Goal: Communication & Community: Answer question/provide support

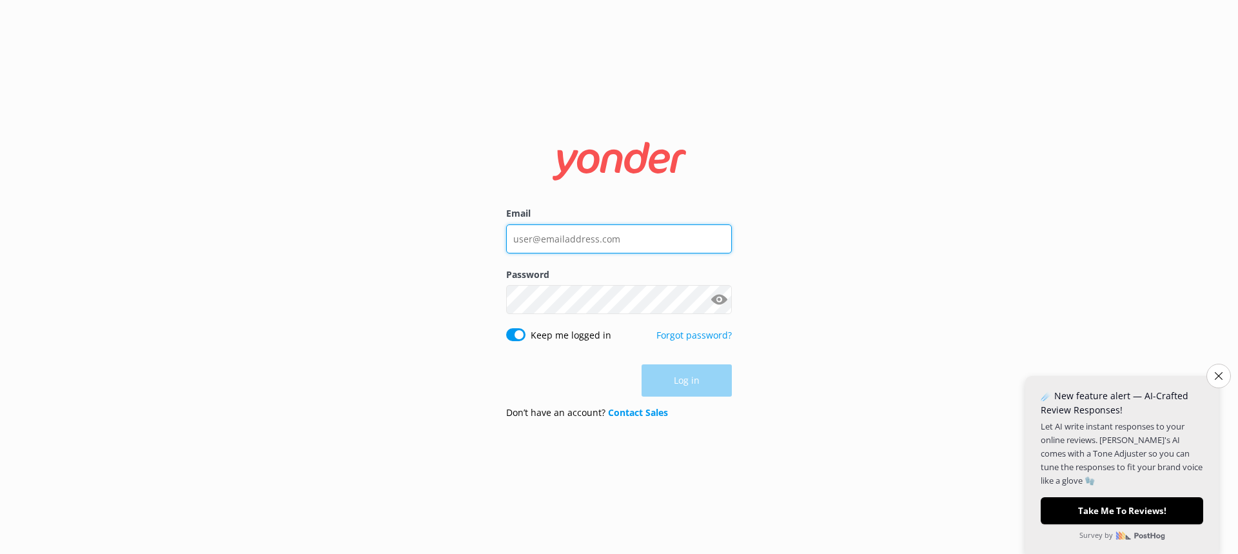
type input "[EMAIL_ADDRESS][DOMAIN_NAME]"
click at [681, 380] on div "Log in" at bounding box center [619, 380] width 226 height 32
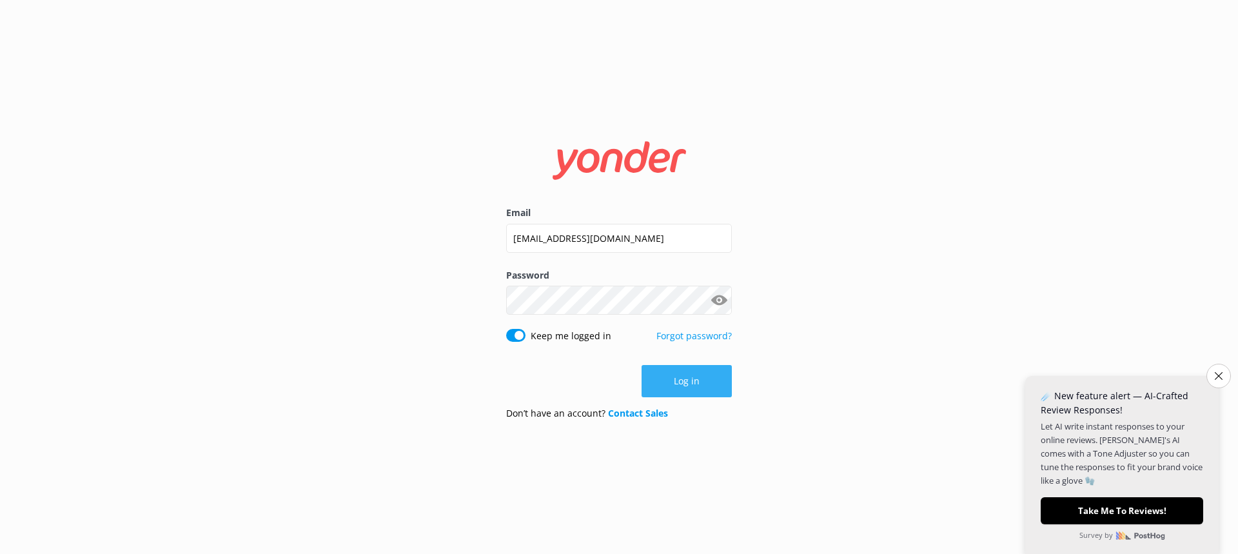
click at [682, 374] on button "Log in" at bounding box center [687, 381] width 90 height 32
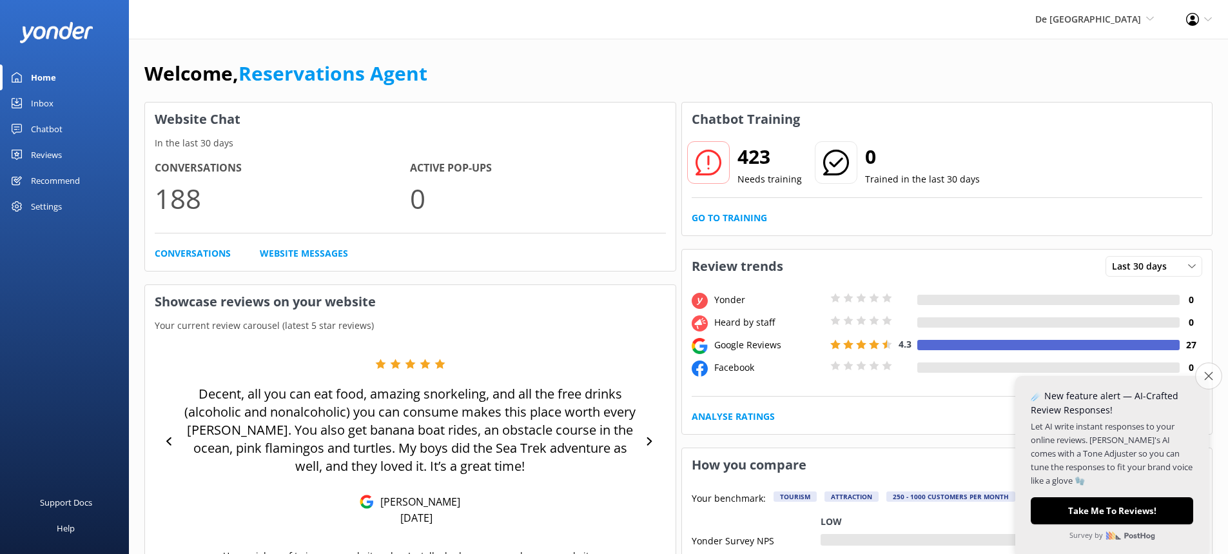
click at [1215, 375] on button "Close survey" at bounding box center [1209, 375] width 27 height 27
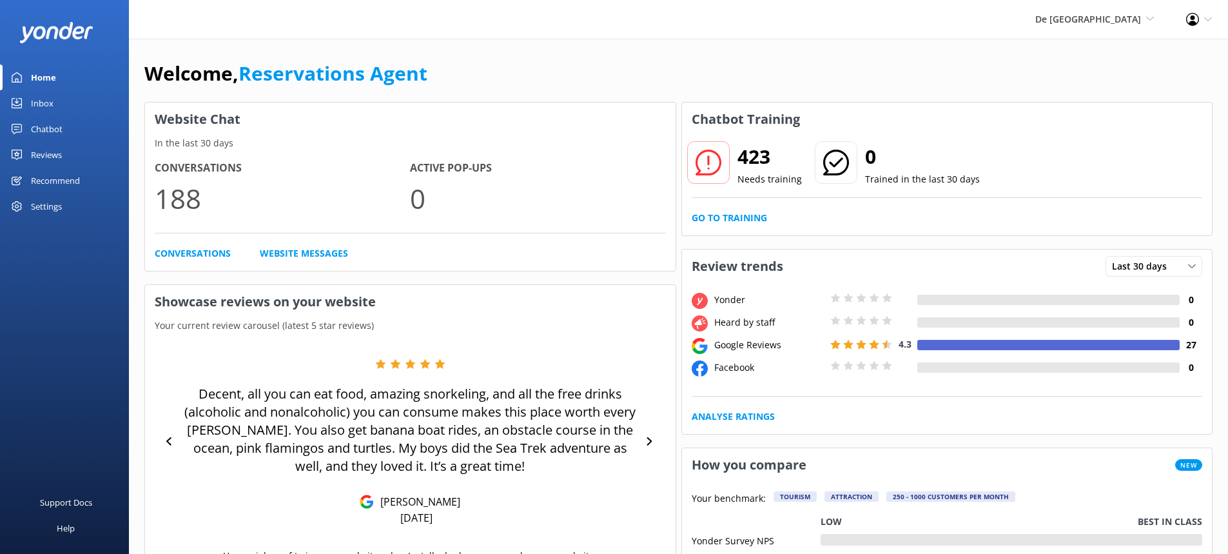
click at [77, 110] on link "Inbox" at bounding box center [64, 103] width 129 height 26
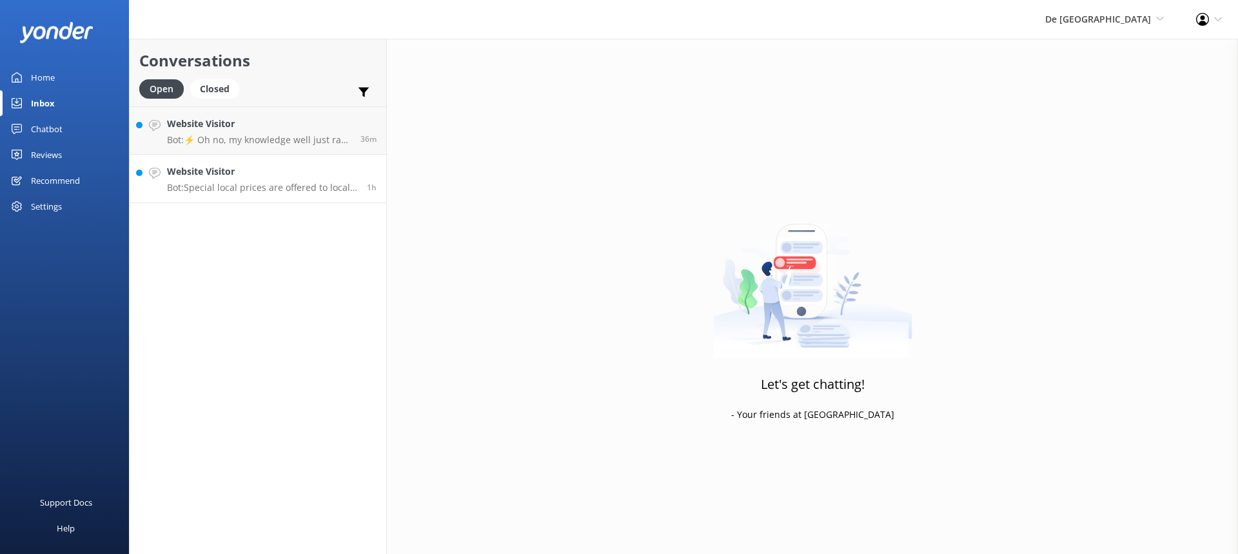
click at [251, 180] on div "Website Visitor Bot: Special local prices are offered to locals with valid loca…" at bounding box center [262, 178] width 190 height 28
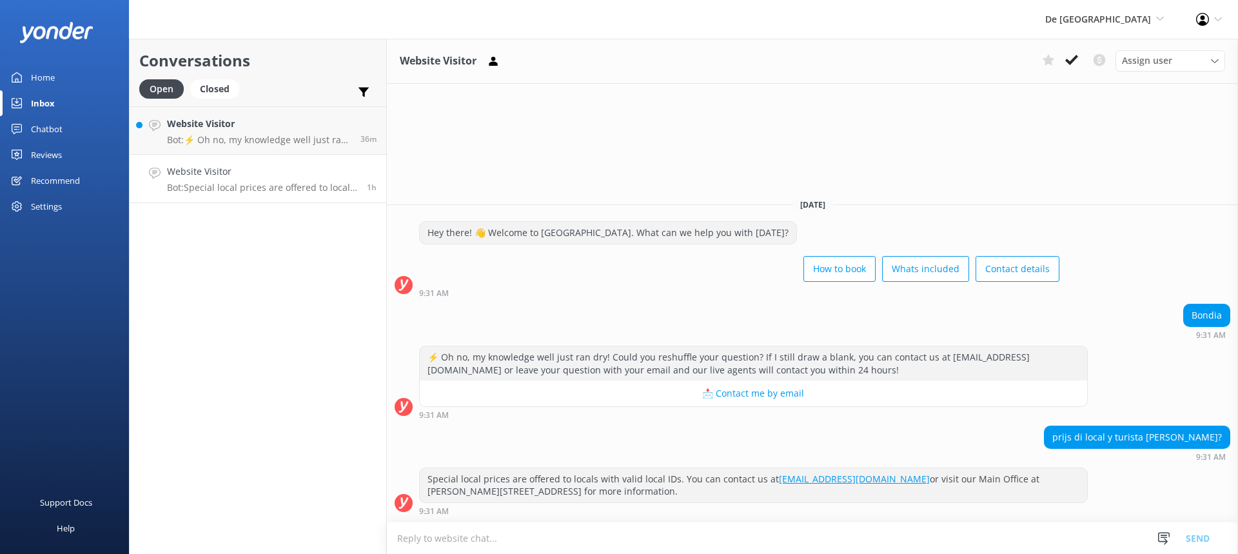
click at [465, 534] on textarea at bounding box center [812, 538] width 851 height 32
type textarea "si"
click at [1217, 538] on button "Send" at bounding box center [1198, 538] width 48 height 32
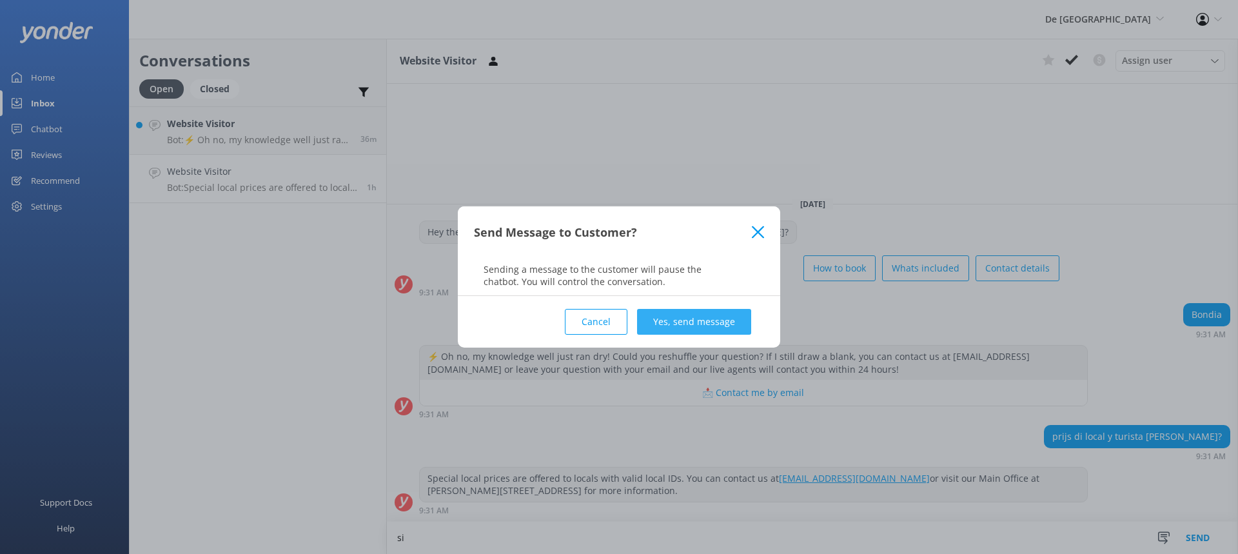
click at [653, 324] on button "Yes, send message" at bounding box center [694, 322] width 114 height 26
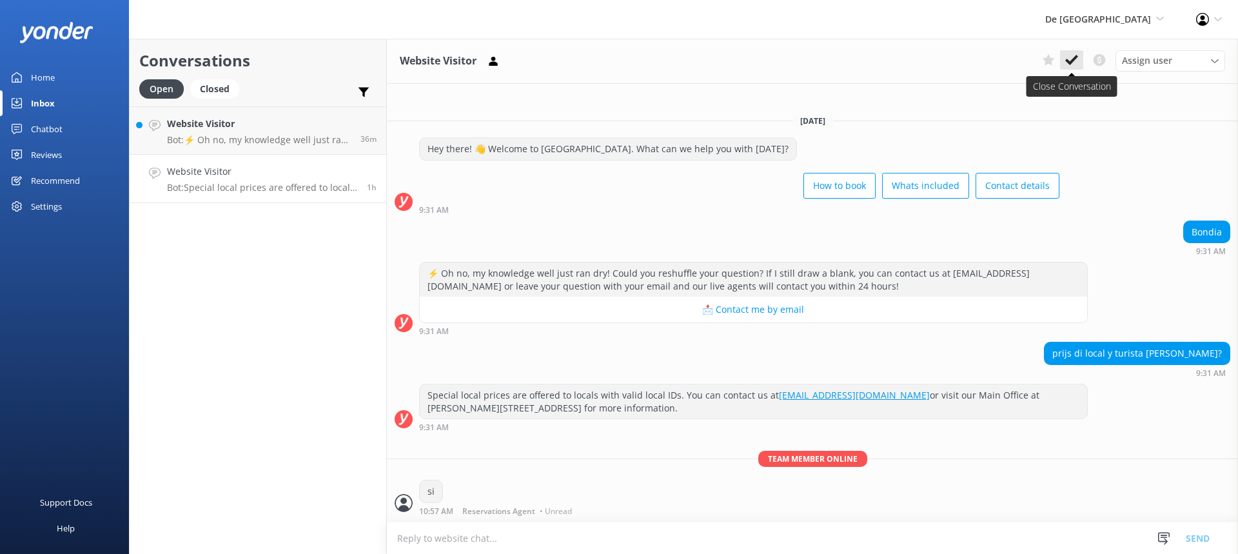
click at [1074, 60] on use at bounding box center [1071, 60] width 13 height 10
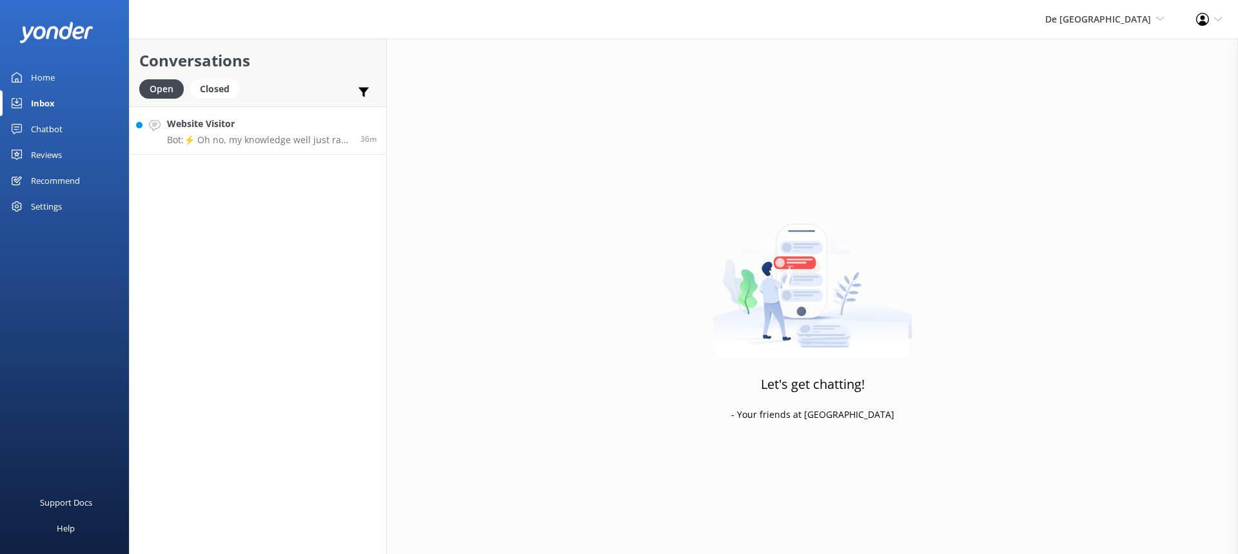
click at [290, 151] on link "Website Visitor Bot: ⚡ Oh no, my knowledge well just ran dry! Could you reshuff…" at bounding box center [258, 130] width 257 height 48
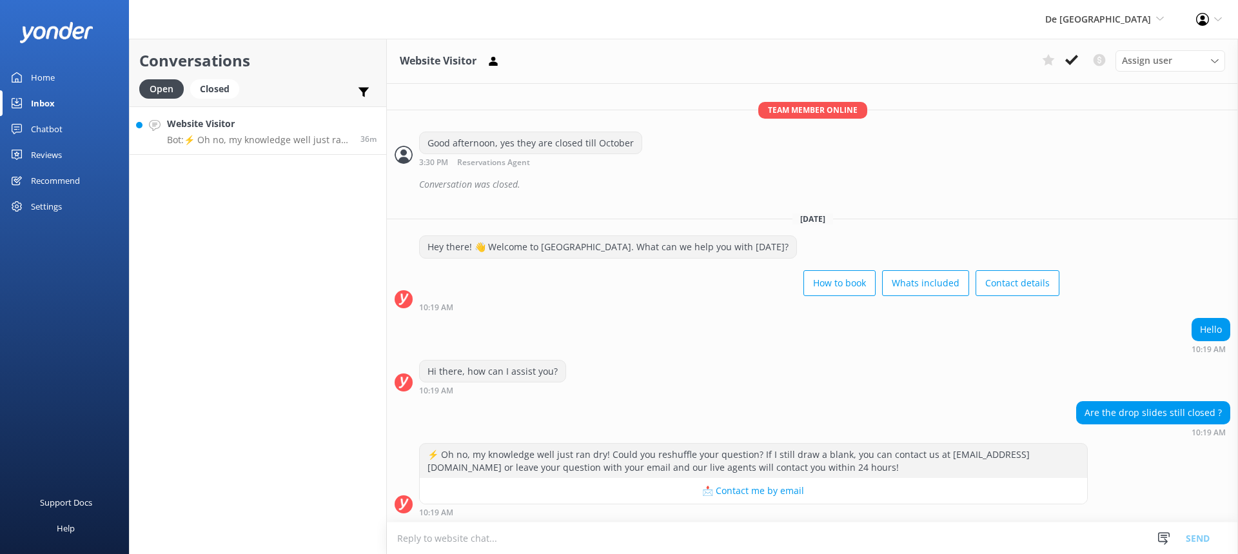
scroll to position [234, 0]
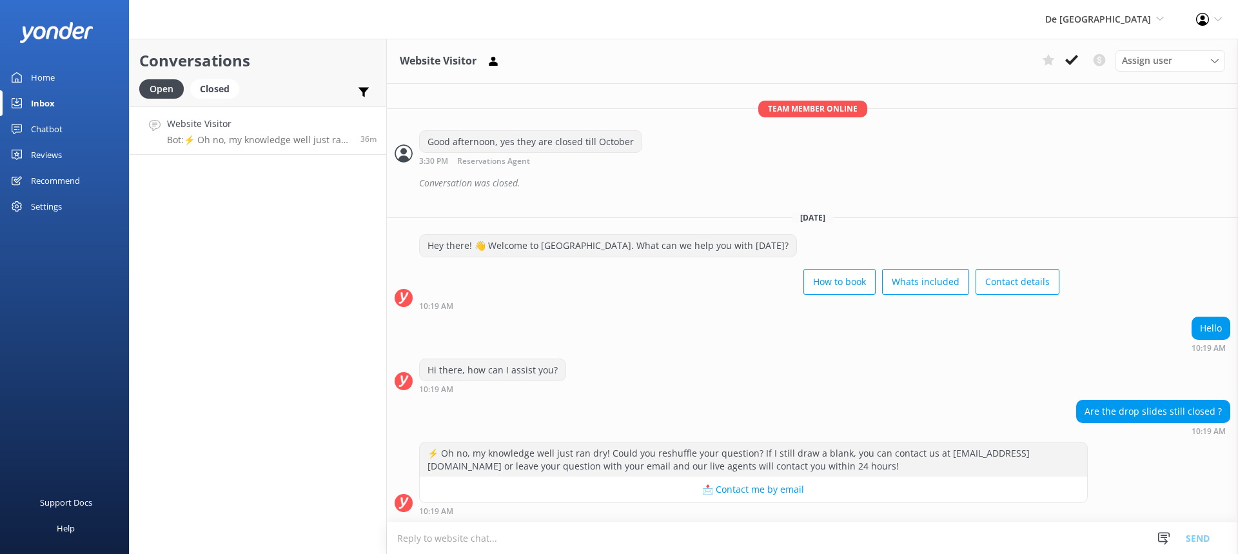
click at [444, 542] on textarea at bounding box center [812, 538] width 851 height 32
type textarea "yes till october 21st"
click at [1209, 533] on button "Send" at bounding box center [1198, 538] width 48 height 32
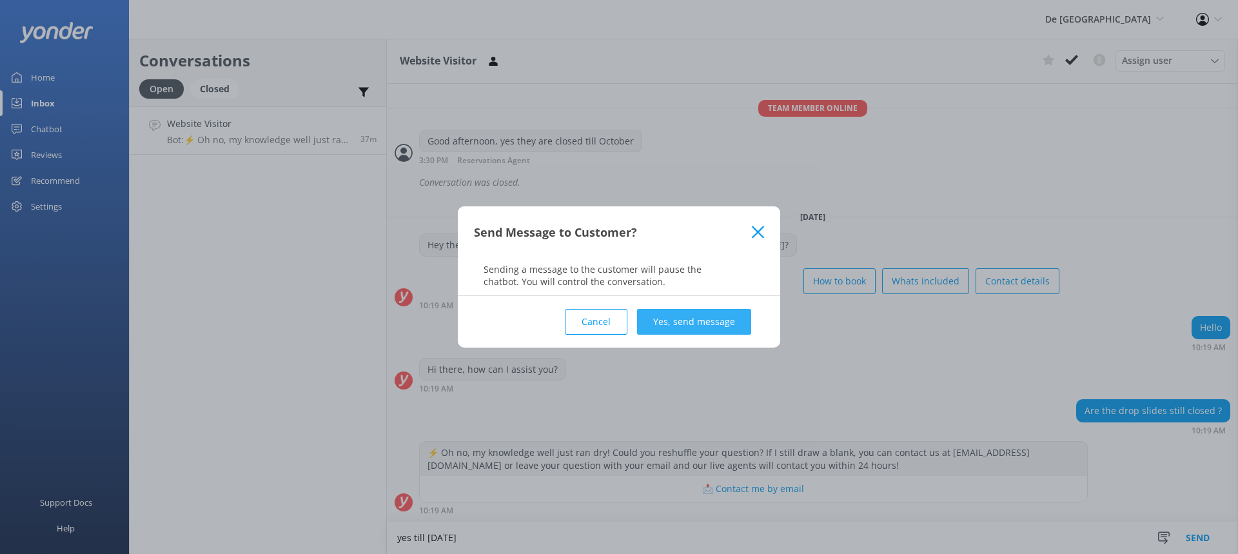
click at [718, 320] on button "Yes, send message" at bounding box center [694, 322] width 114 height 26
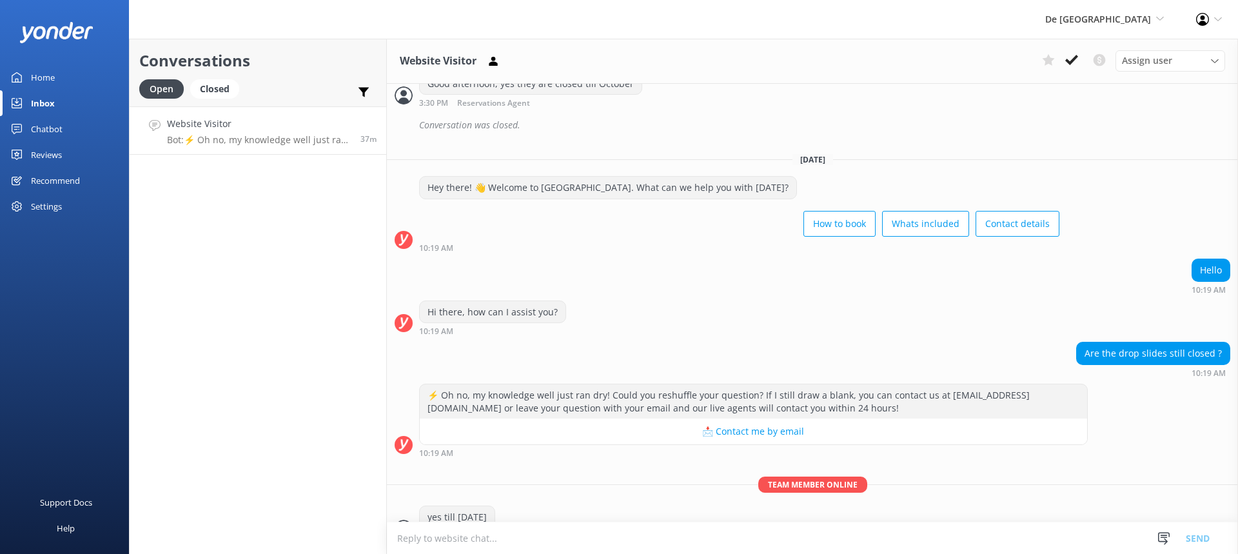
scroll to position [318, 0]
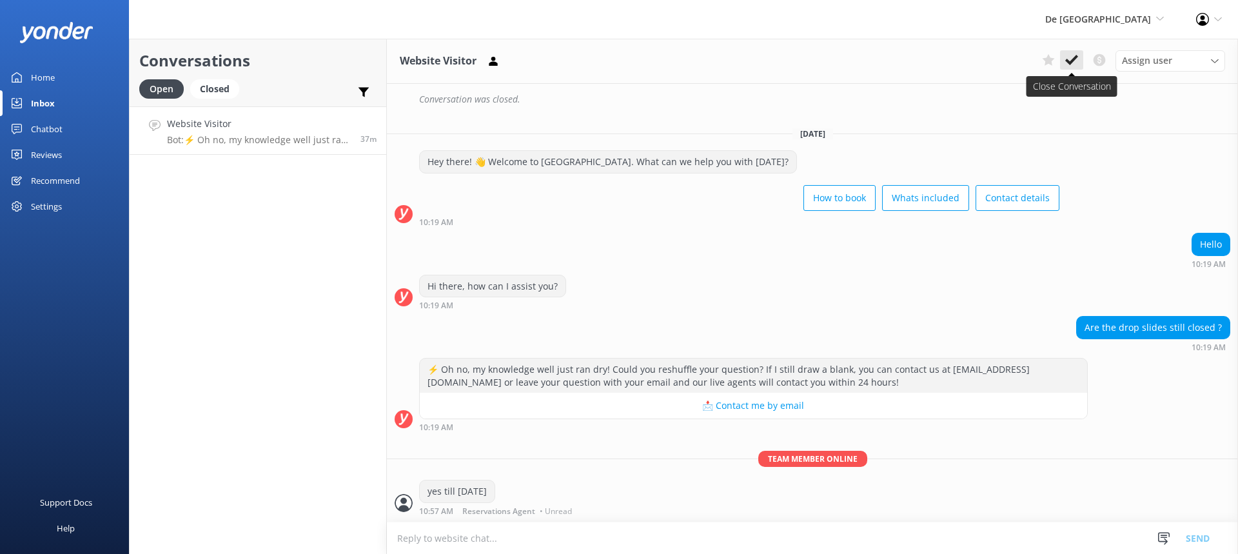
click at [1071, 62] on use at bounding box center [1071, 60] width 13 height 10
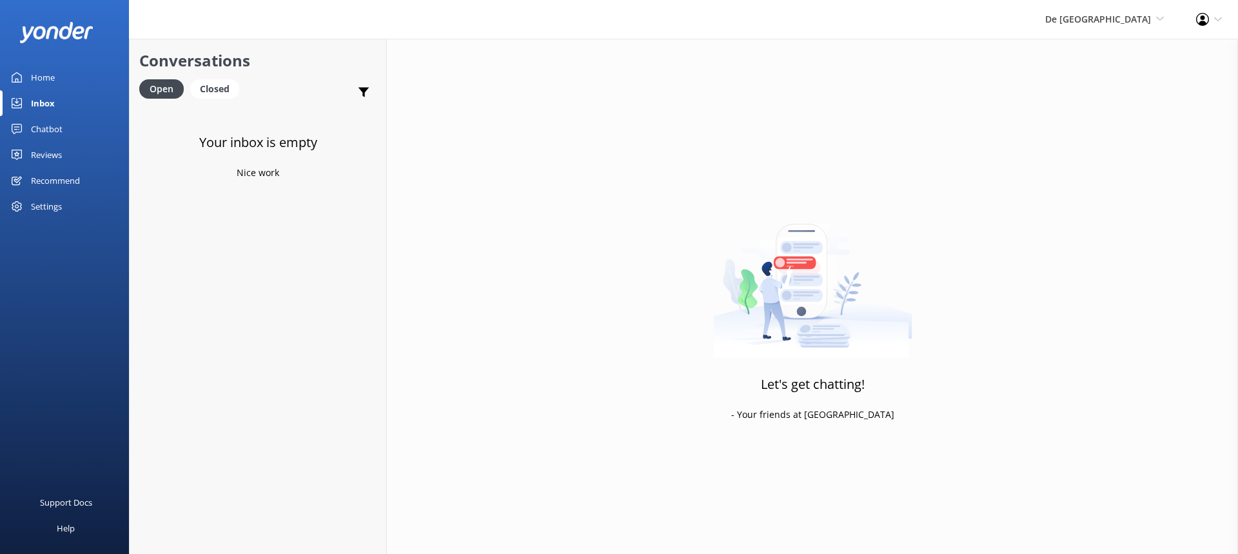
click at [1099, 27] on div "De Palm Island De Palm Island Aruba's Activities Expert The Captain" at bounding box center [1104, 19] width 151 height 39
click at [1087, 48] on link "De [GEOGRAPHIC_DATA]" at bounding box center [1116, 55] width 129 height 31
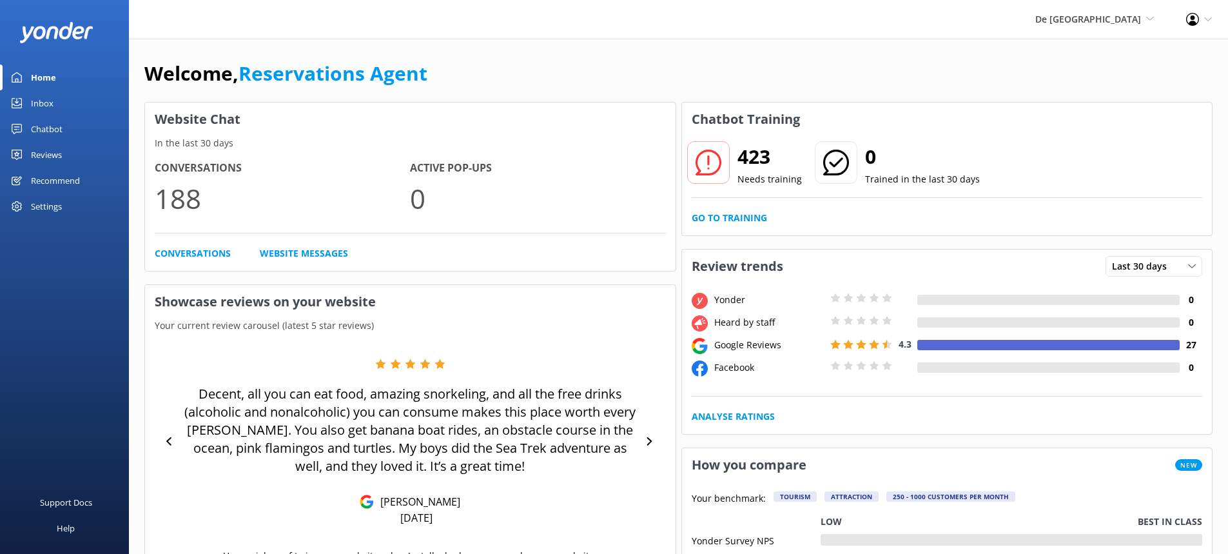
click at [62, 99] on link "Inbox" at bounding box center [64, 103] width 129 height 26
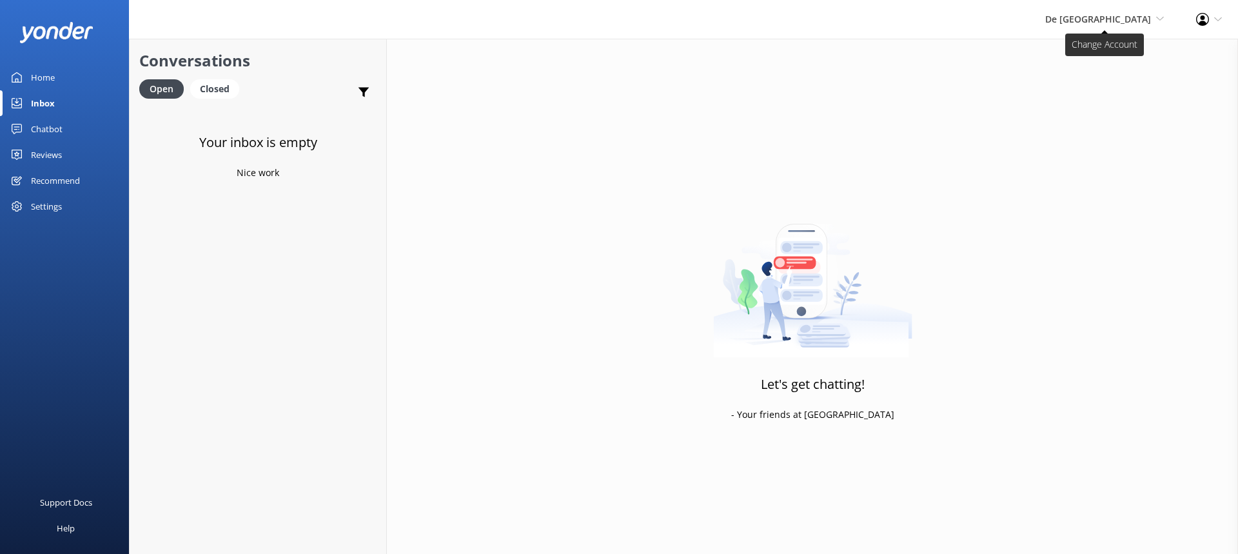
click at [1096, 13] on span "De [GEOGRAPHIC_DATA]" at bounding box center [1098, 19] width 106 height 12
click at [1090, 88] on link "Aruba's Activities Expert" at bounding box center [1116, 86] width 129 height 31
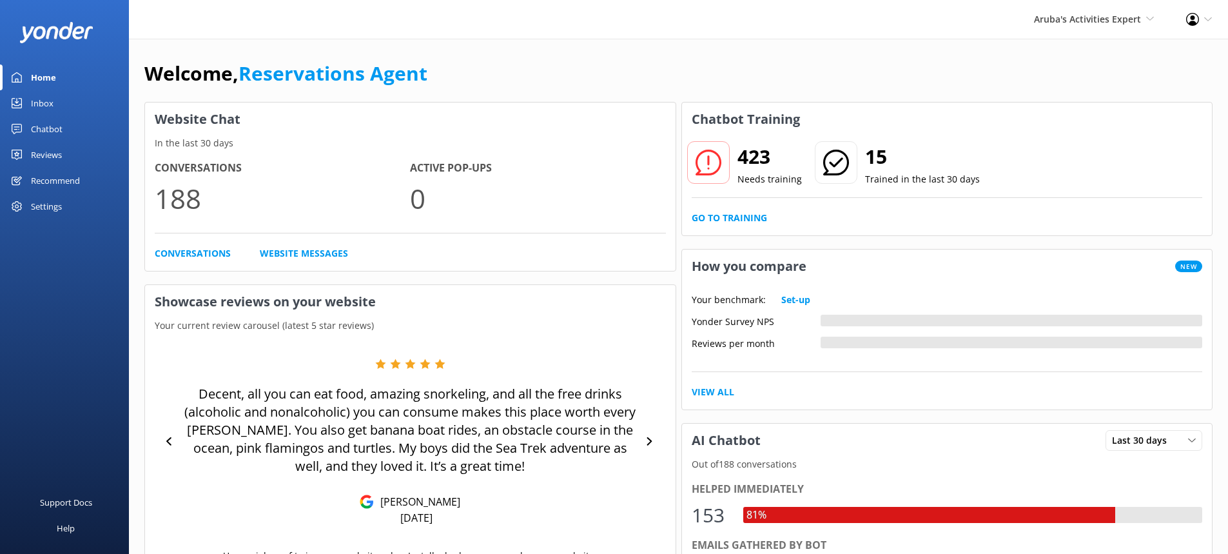
click at [42, 103] on div "Inbox" at bounding box center [42, 103] width 23 height 26
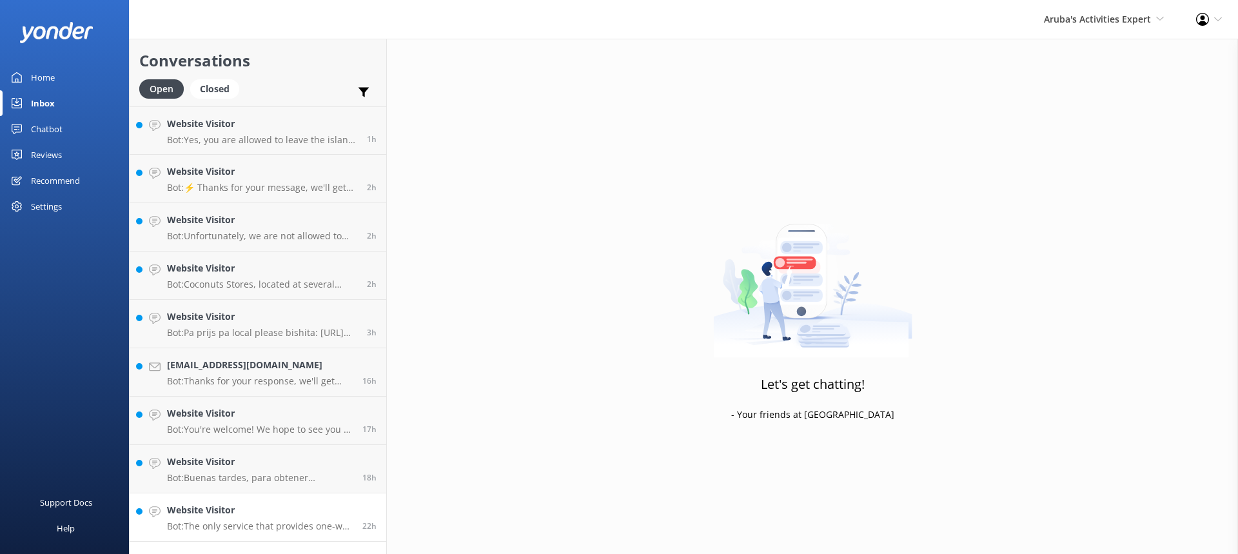
click at [246, 520] on div "Website Visitor Bot: The only service that provides one-way transfers is our pr…" at bounding box center [260, 517] width 186 height 28
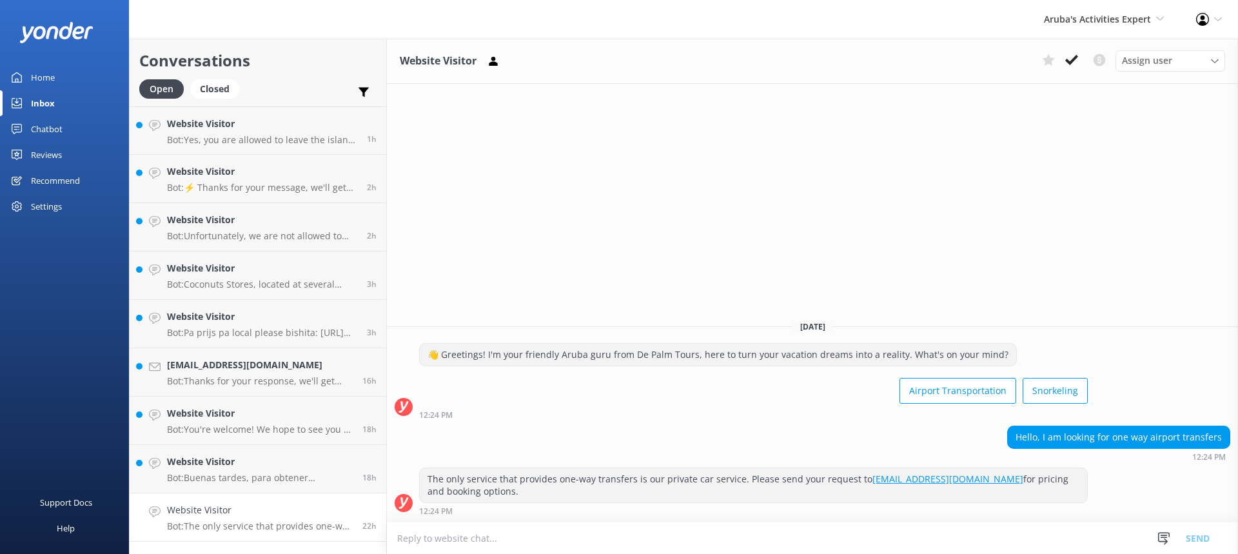
click at [285, 520] on p "Bot: The only service that provides one-way transfers is our private car servic…" at bounding box center [260, 526] width 186 height 12
click at [1067, 55] on icon at bounding box center [1071, 60] width 13 height 13
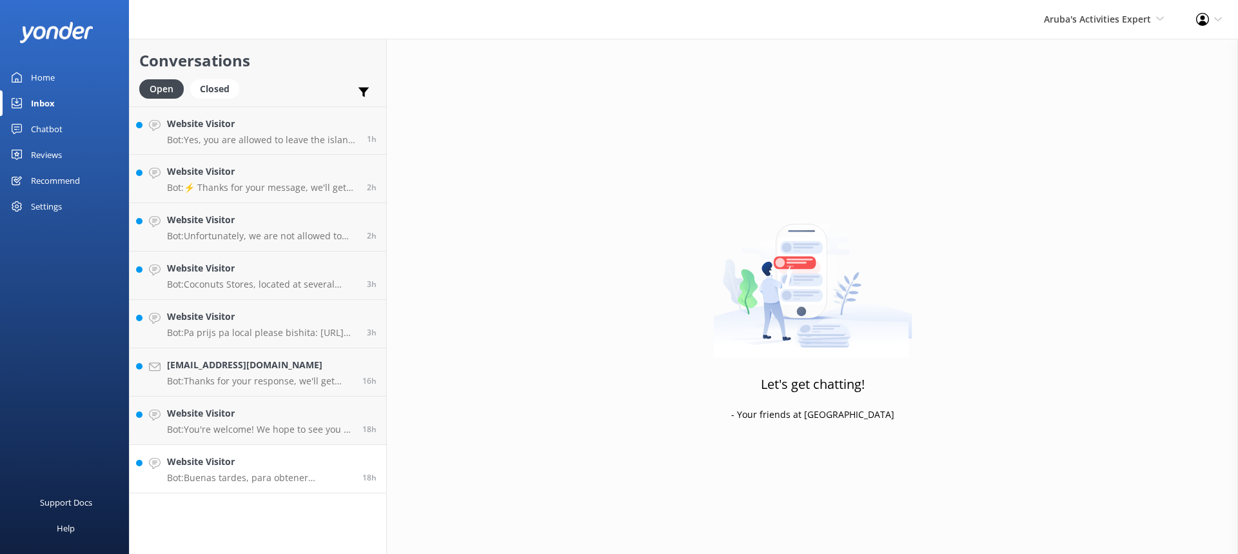
click at [263, 473] on p "Bot: Buenas tardes, para obtener información sobre precios locales para [GEOGRA…" at bounding box center [260, 478] width 186 height 12
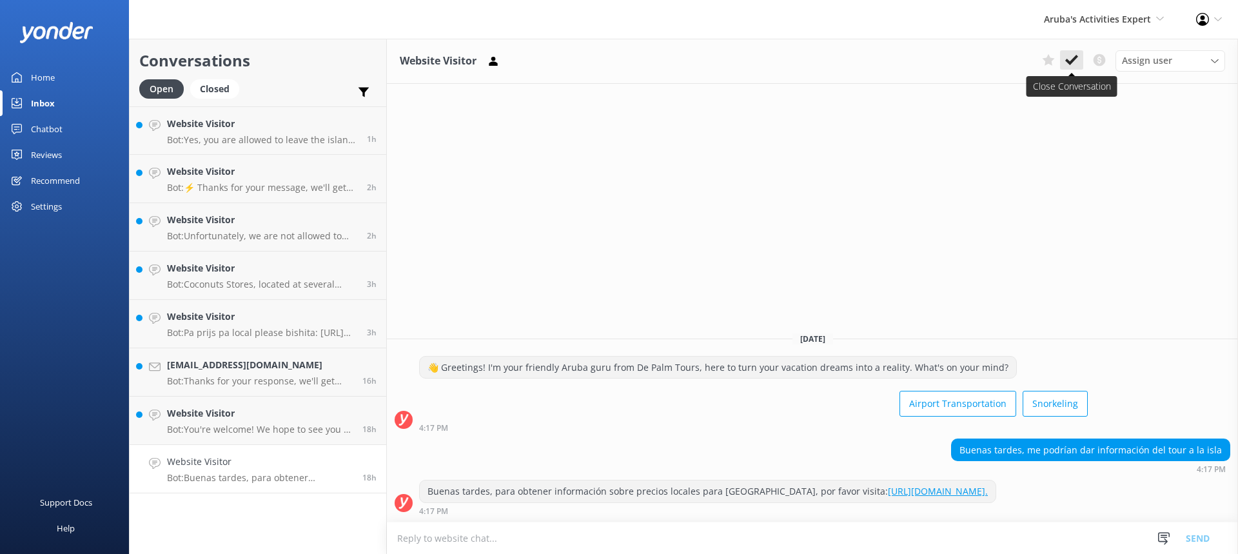
click at [1079, 55] on button at bounding box center [1071, 59] width 23 height 19
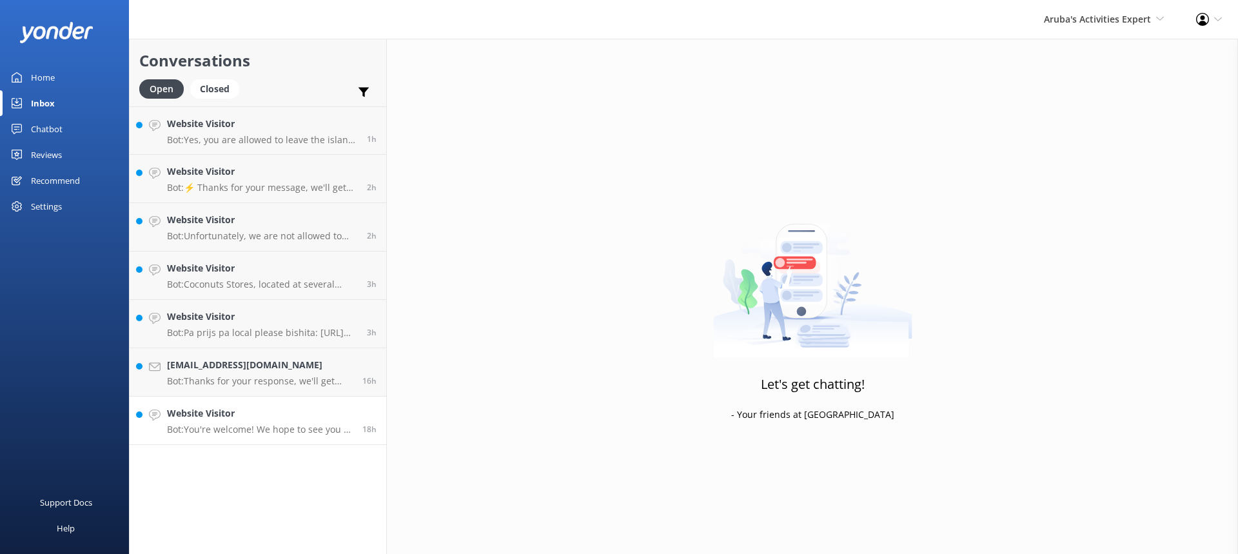
click at [250, 404] on link "Website Visitor Bot: You're welcome! We hope to see you at [GEOGRAPHIC_DATA] so…" at bounding box center [258, 421] width 257 height 48
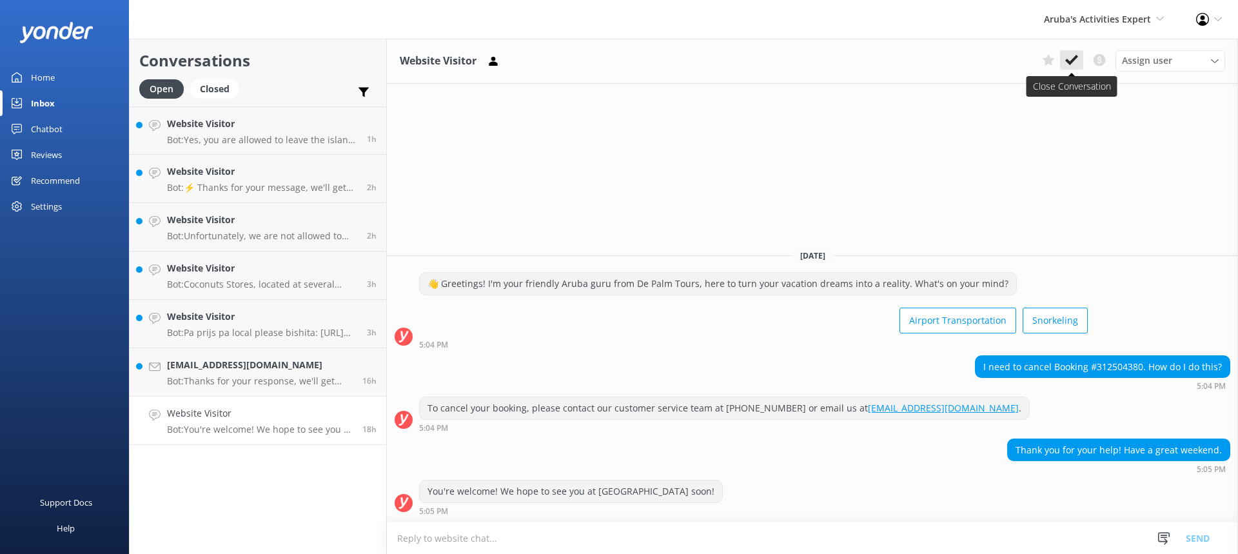
click at [1066, 57] on icon at bounding box center [1071, 60] width 13 height 13
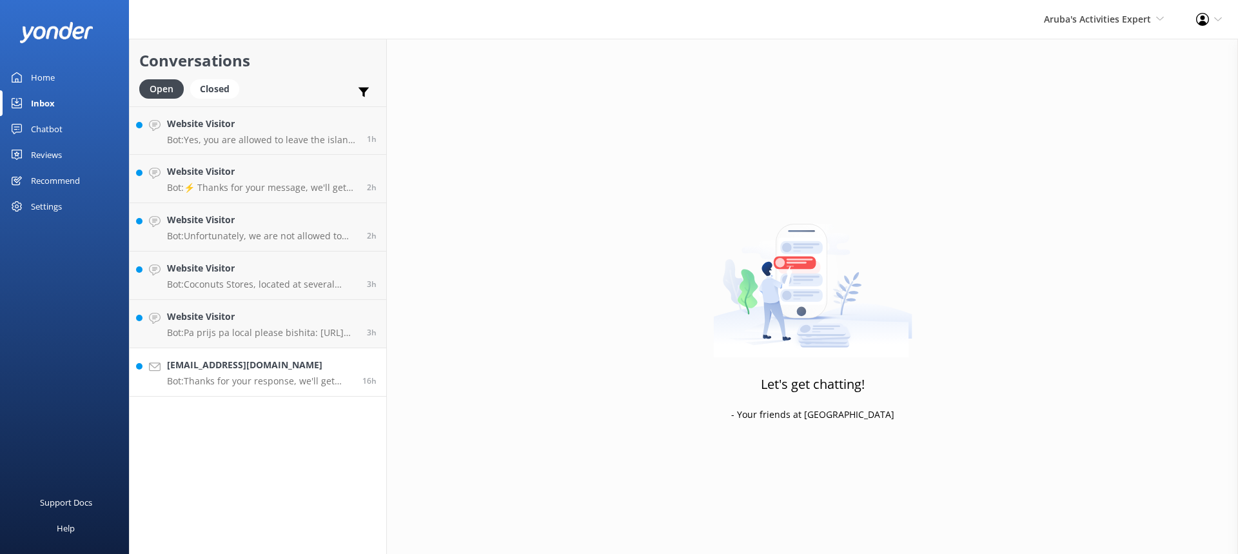
click at [233, 373] on div "[EMAIL_ADDRESS][DOMAIN_NAME] Bot: Thanks for your response, we'll get back to y…" at bounding box center [260, 372] width 186 height 28
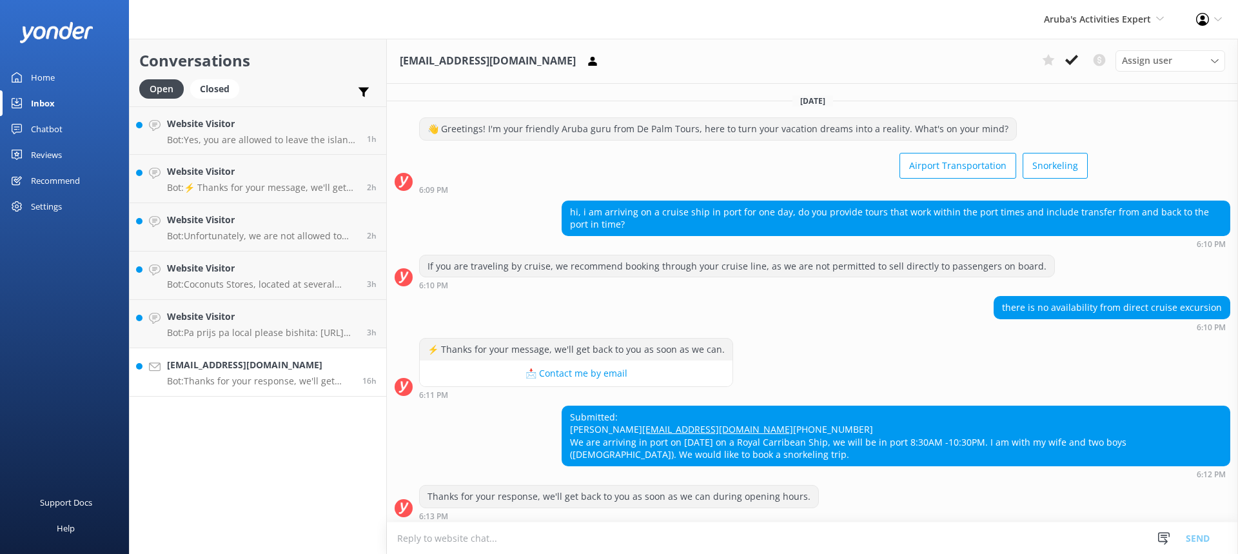
scroll to position [30, 0]
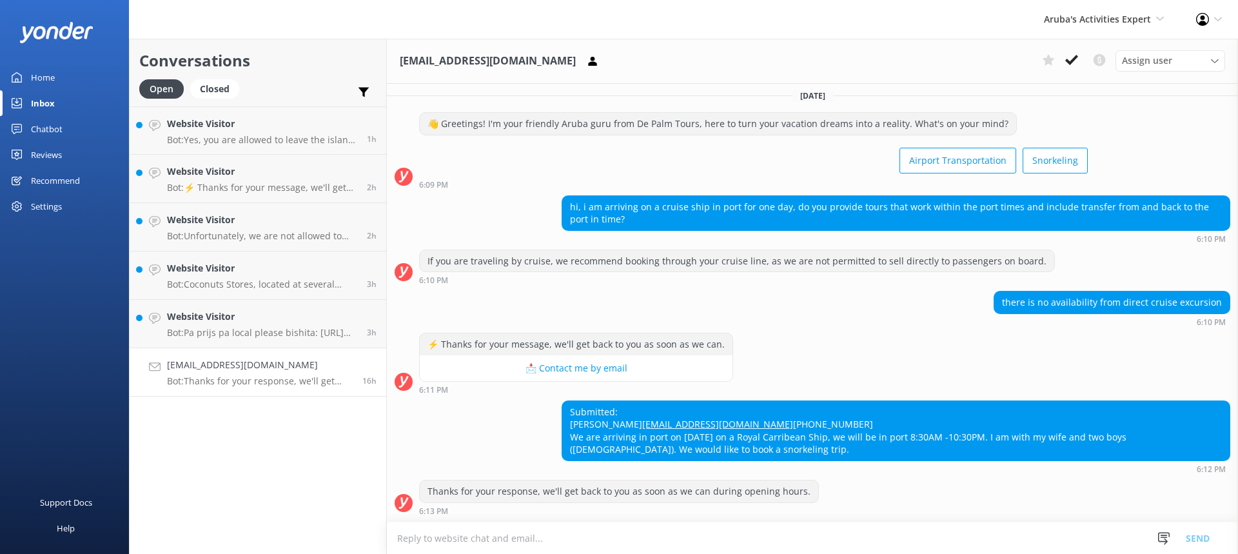
click at [465, 536] on textarea at bounding box center [812, 538] width 851 height 32
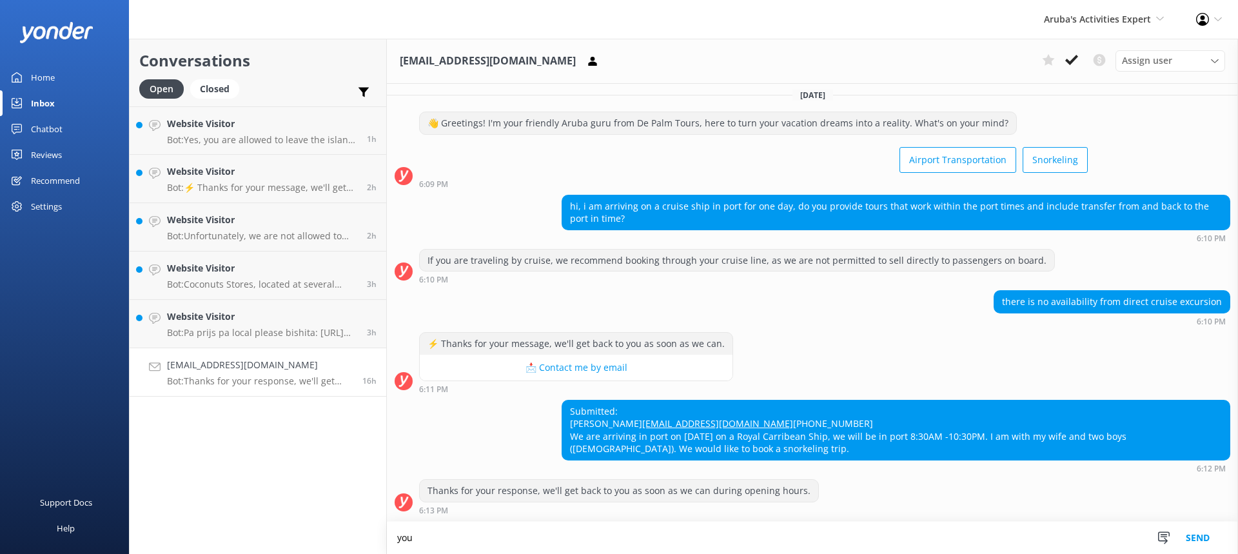
scroll to position [31, 0]
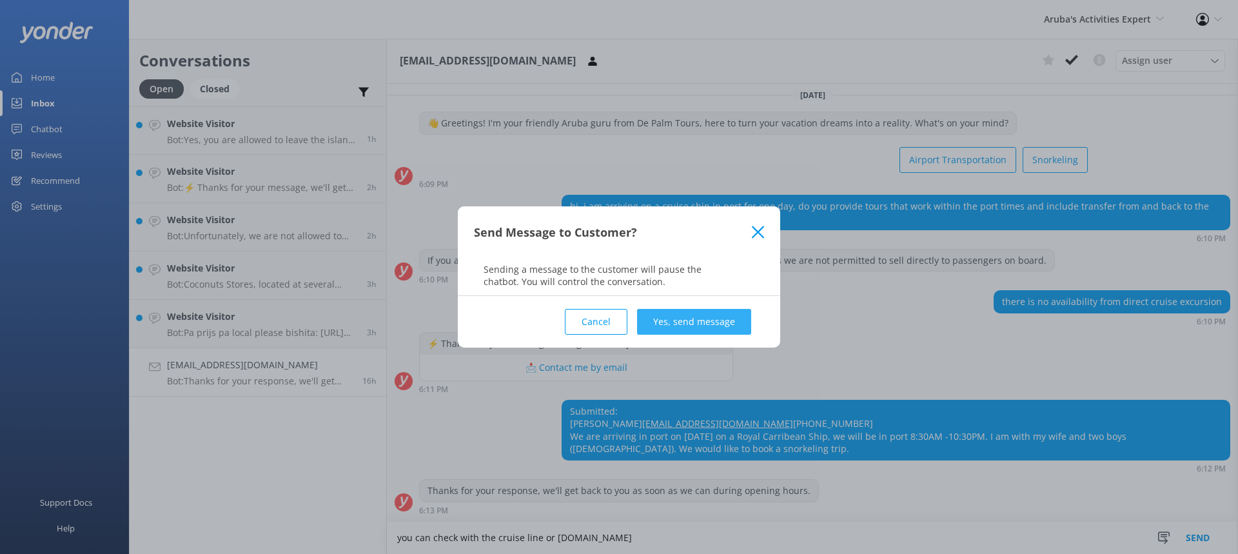
type textarea "you can check with the cruise line or [DOMAIN_NAME]"
click at [677, 325] on button "Yes, send message" at bounding box center [694, 322] width 114 height 26
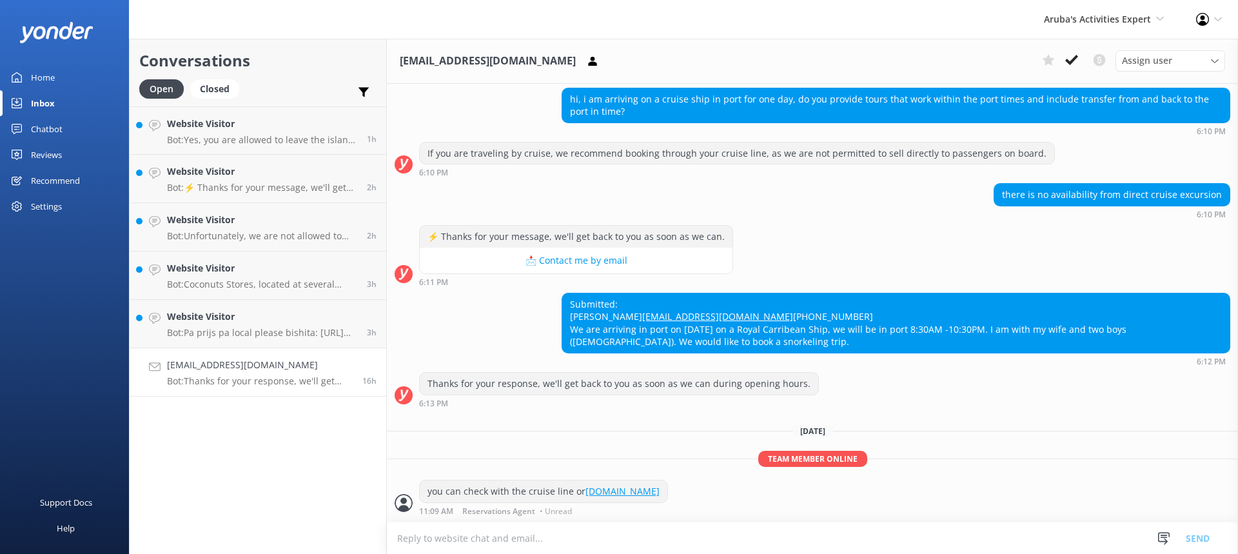
scroll to position [138, 0]
click at [1063, 48] on div "[EMAIL_ADDRESS][DOMAIN_NAME] Assign user [PERSON_NAME] [PERSON_NAME] [PERSON_NA…" at bounding box center [812, 61] width 851 height 45
click at [1065, 61] on icon at bounding box center [1071, 60] width 13 height 13
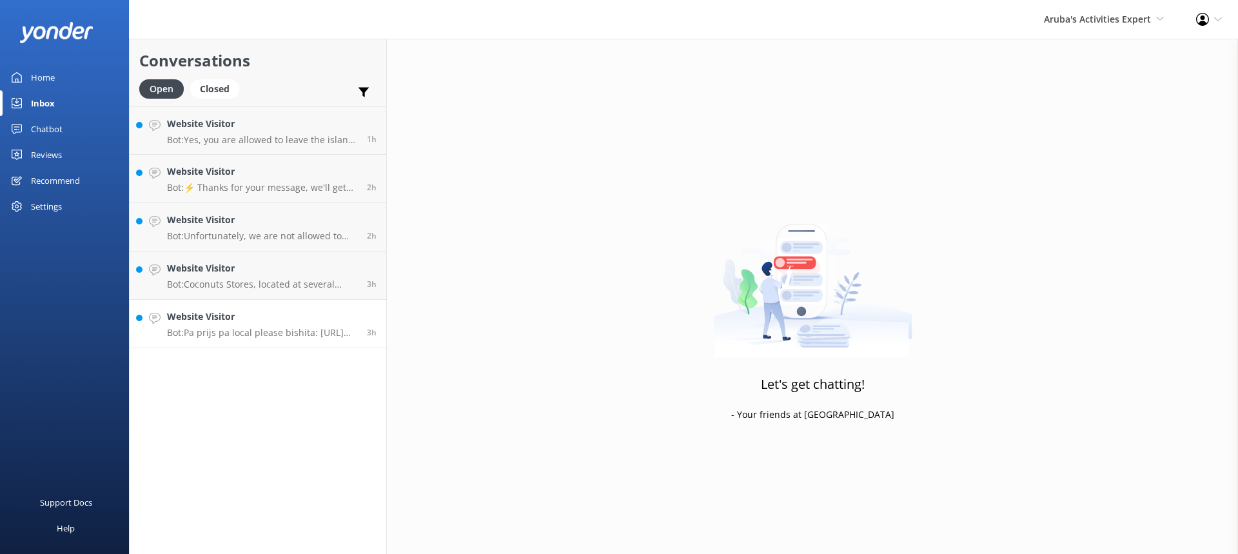
click at [236, 331] on p "Bot: Pa prijs pa local please bishita: [URL][DOMAIN_NAME]." at bounding box center [262, 333] width 190 height 12
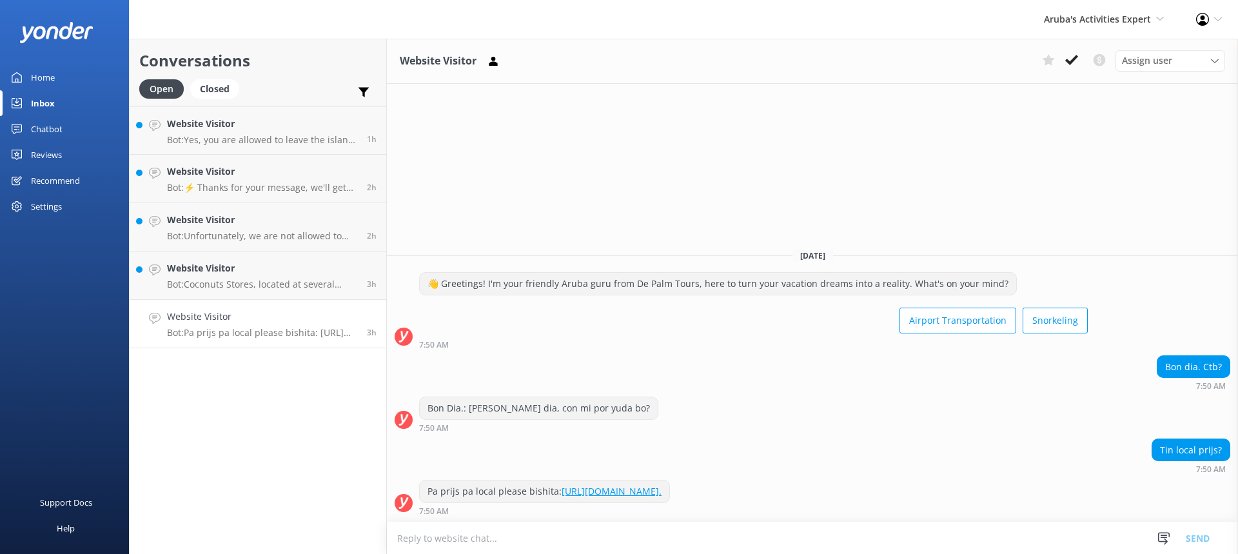
click at [485, 540] on textarea at bounding box center [812, 538] width 851 height 32
type textarea "109$"
click at [1201, 538] on button "Send" at bounding box center [1198, 538] width 48 height 32
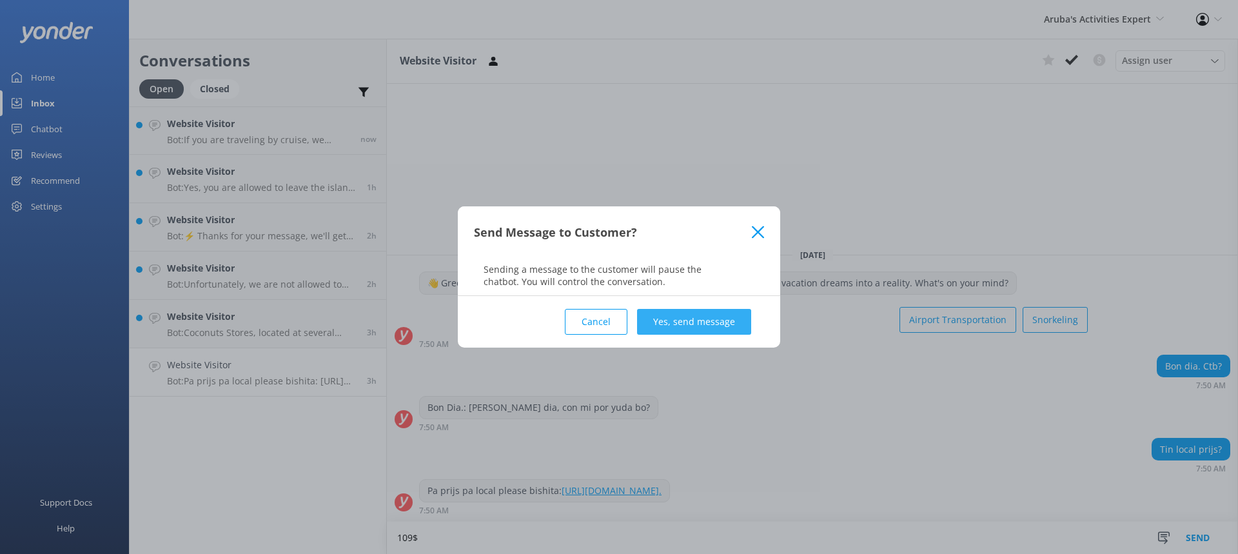
click at [686, 321] on button "Yes, send message" at bounding box center [694, 322] width 114 height 26
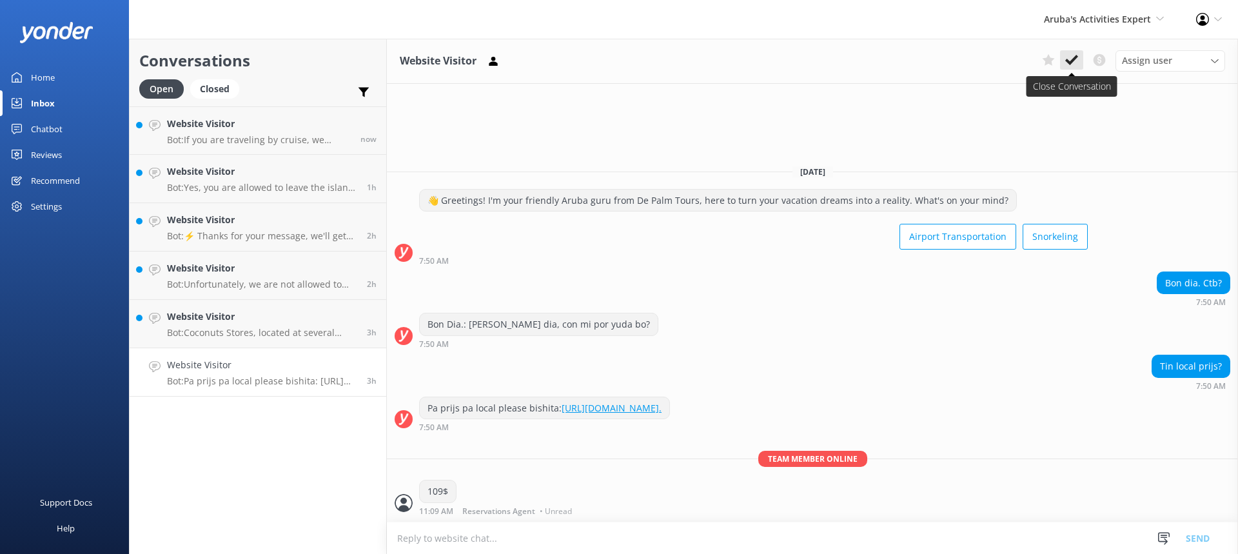
click at [1072, 60] on use at bounding box center [1071, 60] width 13 height 10
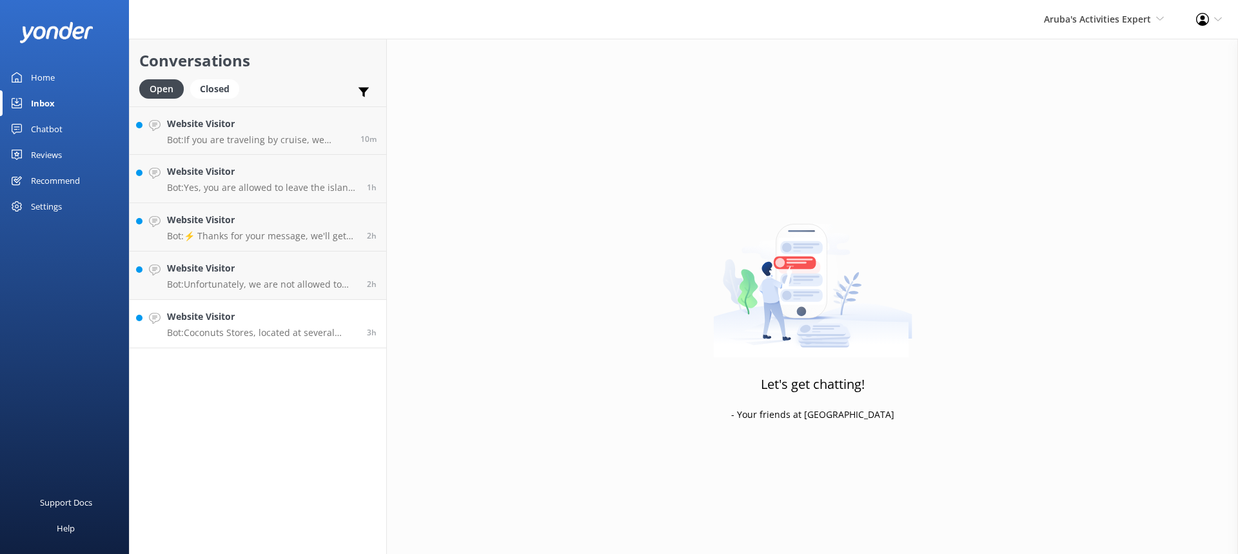
click at [270, 302] on link "Website Visitor Bot: Coconuts Stores, located at several popular locations incl…" at bounding box center [258, 324] width 257 height 48
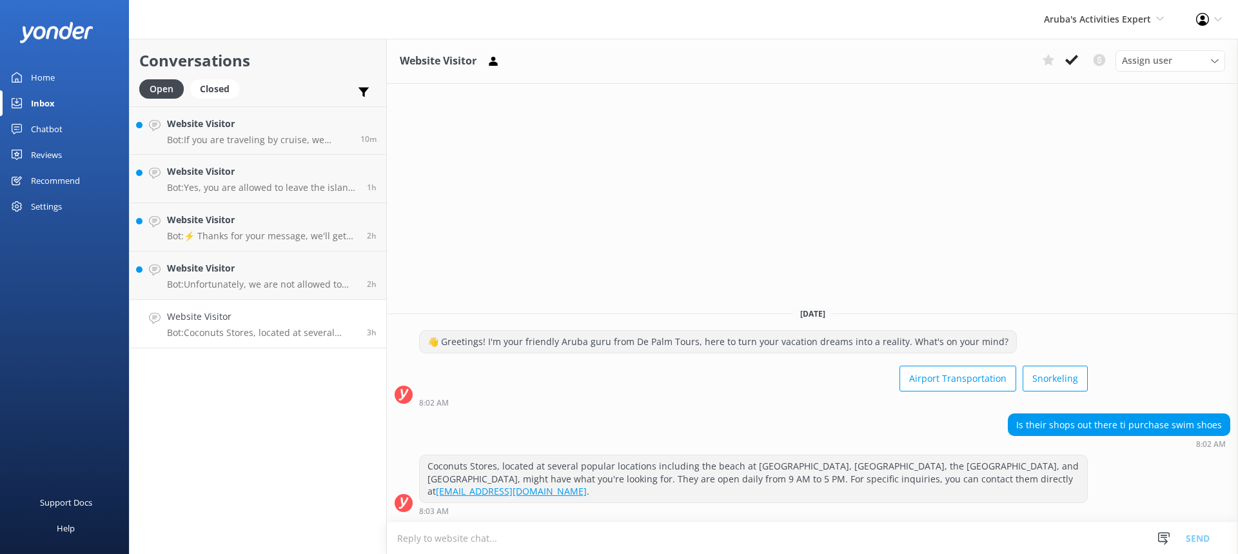
click at [1078, 59] on button at bounding box center [1071, 59] width 23 height 19
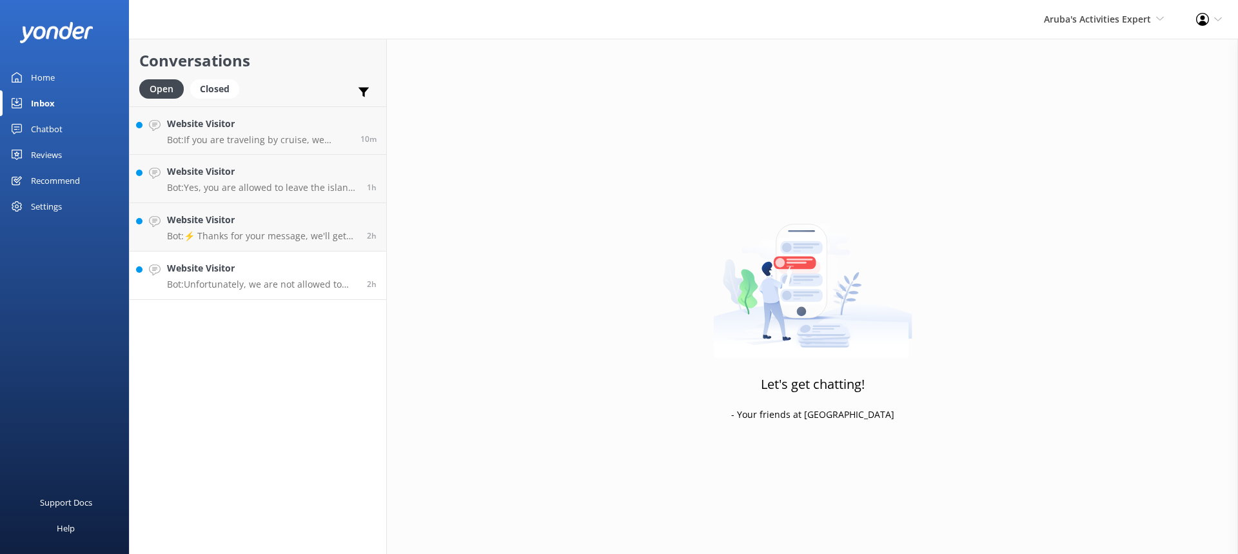
click at [277, 277] on div "Website Visitor Bot: Unfortunately, we are not allowed to sell directly to pass…" at bounding box center [262, 275] width 190 height 28
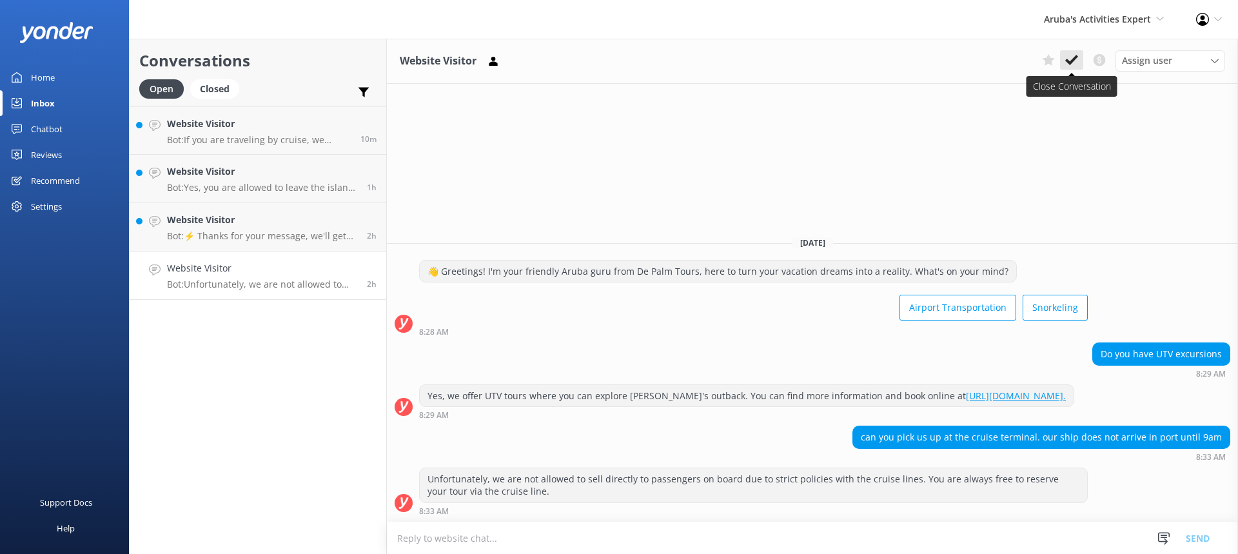
click at [1077, 59] on icon at bounding box center [1071, 60] width 13 height 13
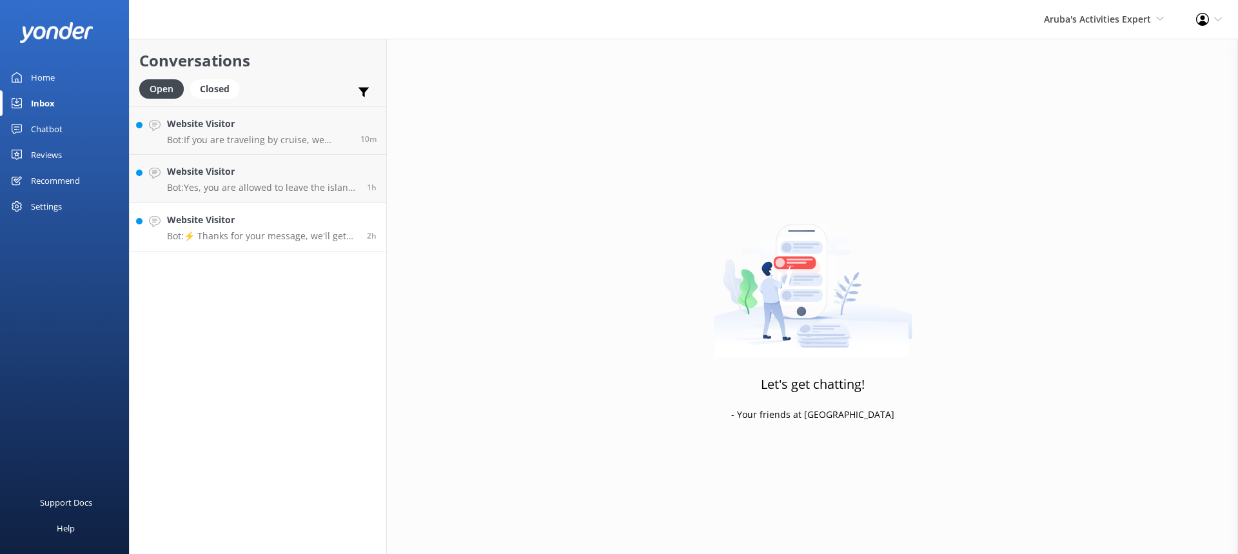
click at [262, 229] on div "Website Visitor Bot: ⚡ Thanks for your message, we'll get back to you as soon a…" at bounding box center [262, 227] width 190 height 28
